Goal: Communication & Community: Ask a question

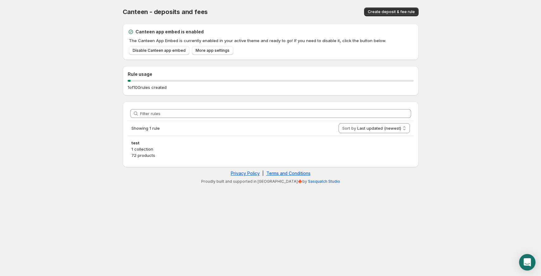
click at [532, 264] on div "Open Intercom Messenger" at bounding box center [527, 262] width 17 height 17
click at [522, 261] on div "Open Intercom Messenger" at bounding box center [527, 262] width 17 height 17
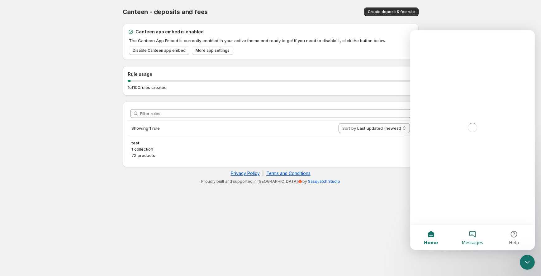
click at [473, 231] on button "Messages" at bounding box center [472, 237] width 41 height 25
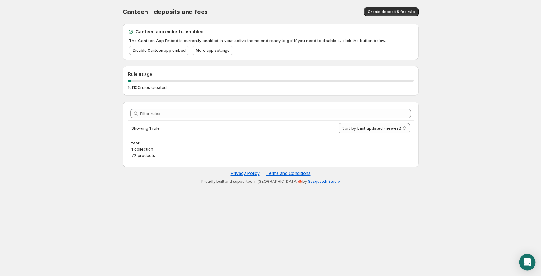
click at [524, 266] on div "Open Intercom Messenger" at bounding box center [527, 262] width 17 height 17
click at [523, 261] on div "Open Intercom Messenger" at bounding box center [527, 262] width 17 height 17
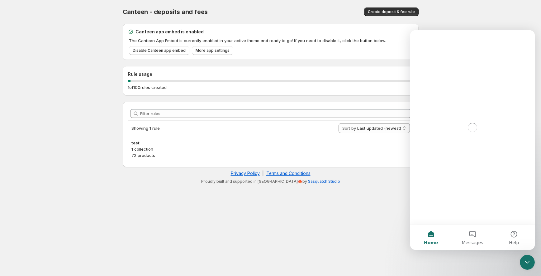
click at [128, 168] on footer "Privacy Policy | Terms and Conditions Proudly built and supported in [GEOGRAPHI…" at bounding box center [271, 177] width 296 height 20
click at [66, 159] on body "Home Help Canteen - deposits and fees. This page is ready Canteen - deposits an…" at bounding box center [270, 138] width 541 height 276
click at [432, 242] on span "Home" at bounding box center [431, 242] width 14 height 4
click at [388, 250] on body "Home Help Canteen - deposits and fees. This page is ready Canteen - deposits an…" at bounding box center [270, 138] width 541 height 276
click at [525, 254] on div at bounding box center [527, 262] width 17 height 17
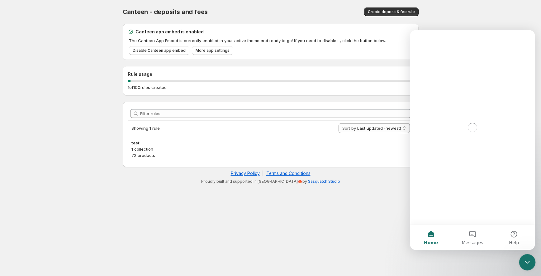
click at [526, 259] on icon "Close Intercom Messenger" at bounding box center [526, 260] width 7 height 7
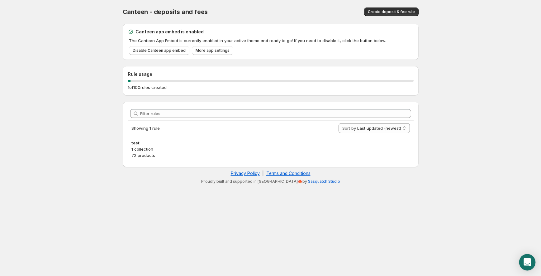
click at [532, 264] on div "Open Intercom Messenger" at bounding box center [527, 262] width 17 height 17
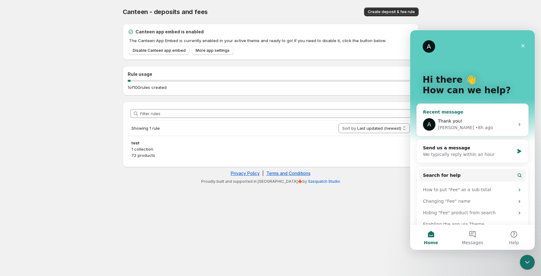
click at [475, 130] on div "• 8h ago" at bounding box center [484, 127] width 18 height 7
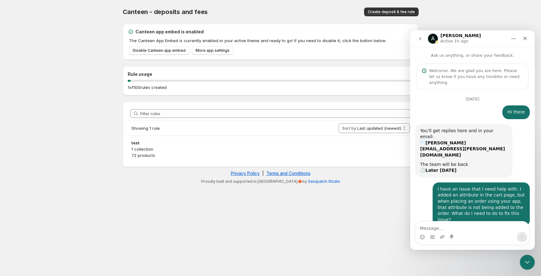
scroll to position [687, 0]
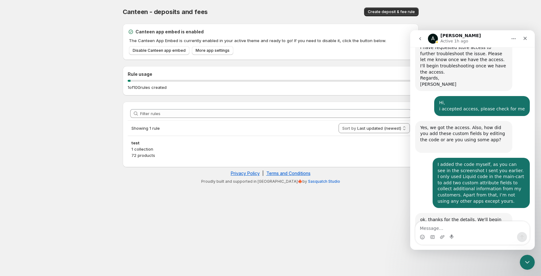
click at [49, 55] on body "Home Help Canteen - deposits and fees. This page is ready Canteen - deposits an…" at bounding box center [270, 138] width 541 height 276
click at [468, 229] on textarea "Message…" at bounding box center [473, 226] width 114 height 11
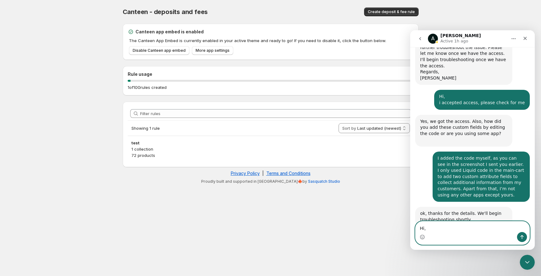
paste textarea "Do you have any information about my issue?"
type textarea "Hi, Do you have any information about my issue?"
